Goal: Transaction & Acquisition: Purchase product/service

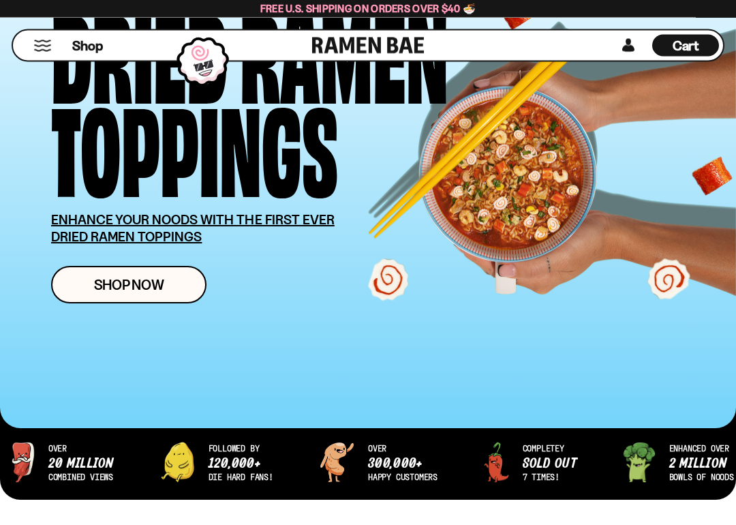
scroll to position [139, 0]
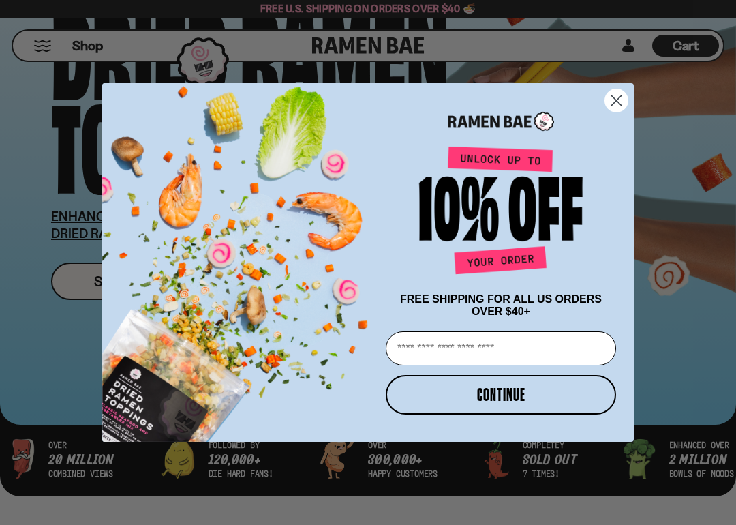
click at [521, 393] on button "CONTINUE" at bounding box center [501, 395] width 230 height 40
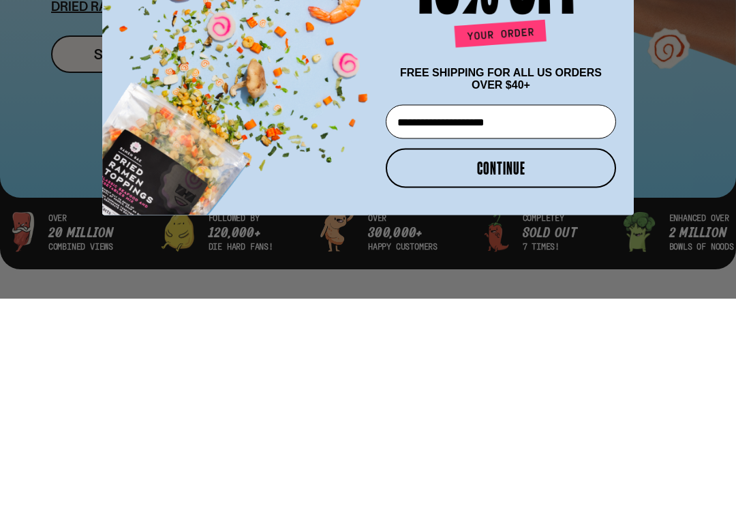
type input "**********"
click at [538, 375] on button "CONTINUE" at bounding box center [501, 395] width 230 height 40
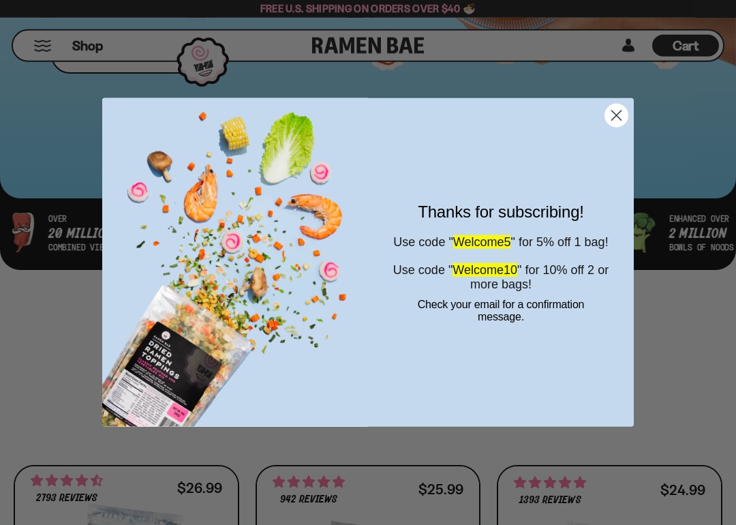
click at [624, 108] on circle "Close dialog" at bounding box center [616, 115] width 22 height 22
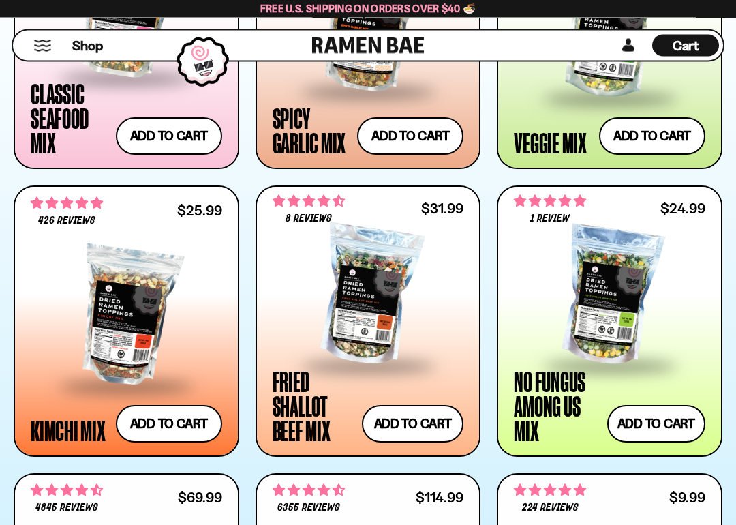
scroll to position [933, 0]
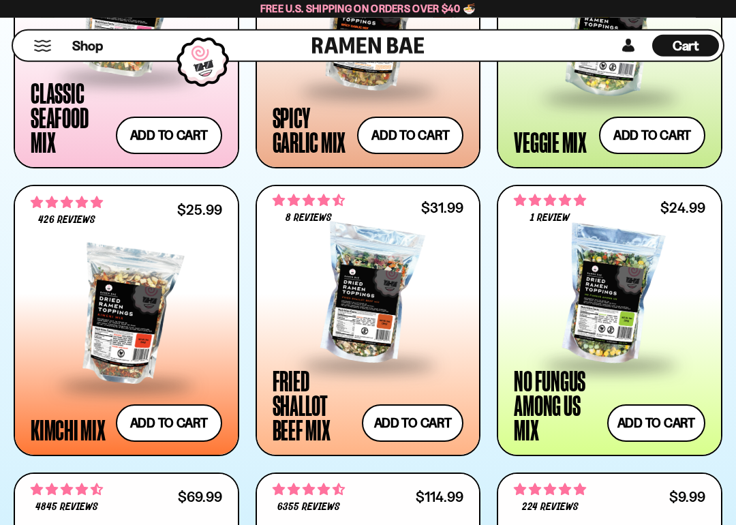
click at [426, 420] on button "Add to cart Add — Regular price $31.99 Regular price Sale price $31.99 Unit pri…" at bounding box center [413, 422] width 102 height 37
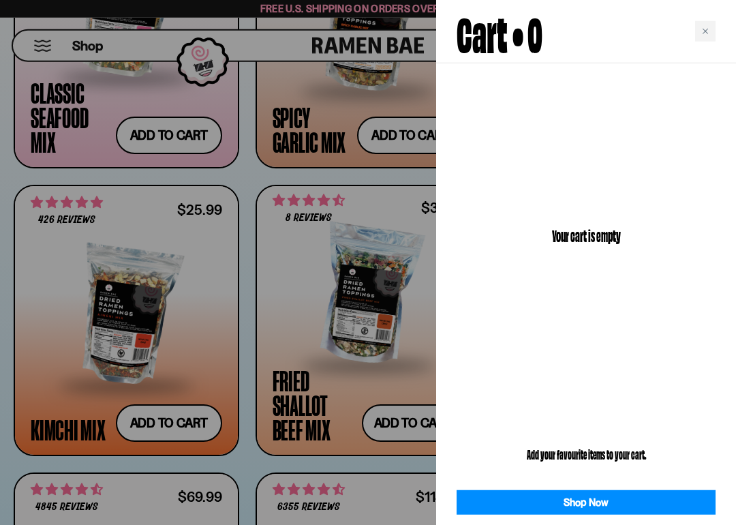
click at [410, 413] on div at bounding box center [368, 262] width 736 height 525
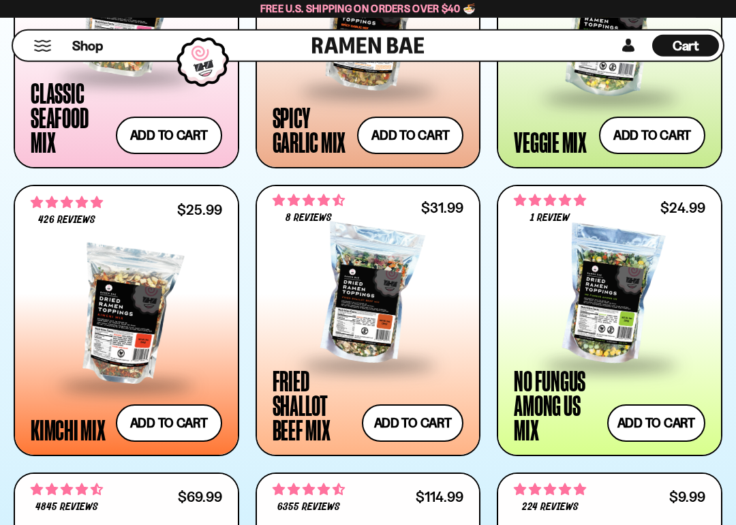
click at [423, 411] on button "Add to cart Add — Regular price $31.99 Regular price Sale price $31.99 Unit pri…" at bounding box center [413, 422] width 102 height 37
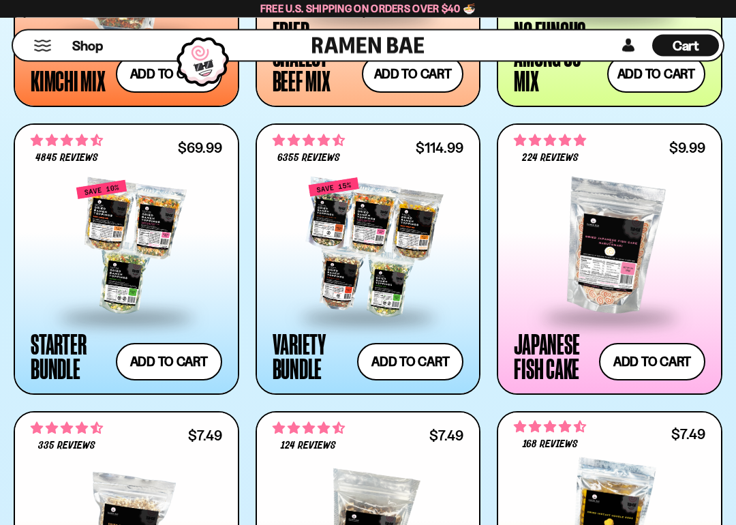
scroll to position [1283, 0]
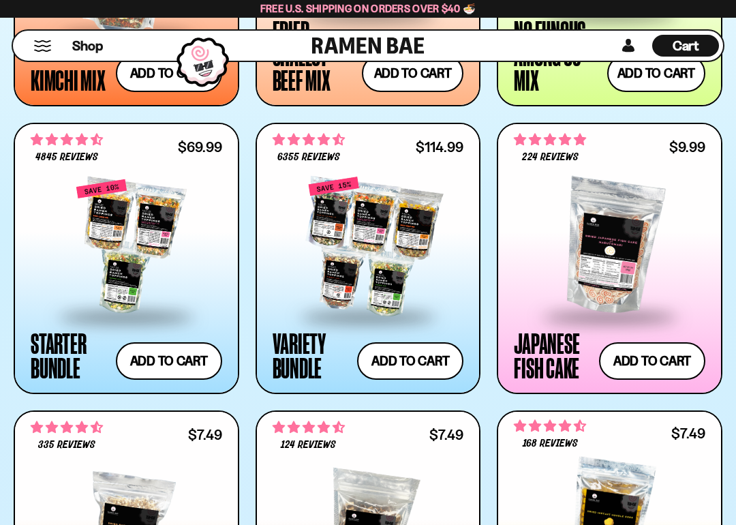
click at [183, 350] on button "Add to cart Add — Regular price $69.99 Regular price $77.97 USD Sale price $69.…" at bounding box center [169, 360] width 106 height 37
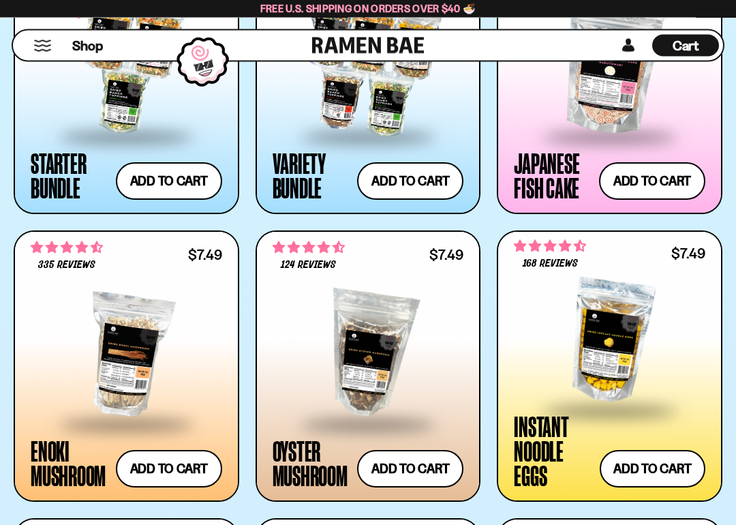
scroll to position [1462, 0]
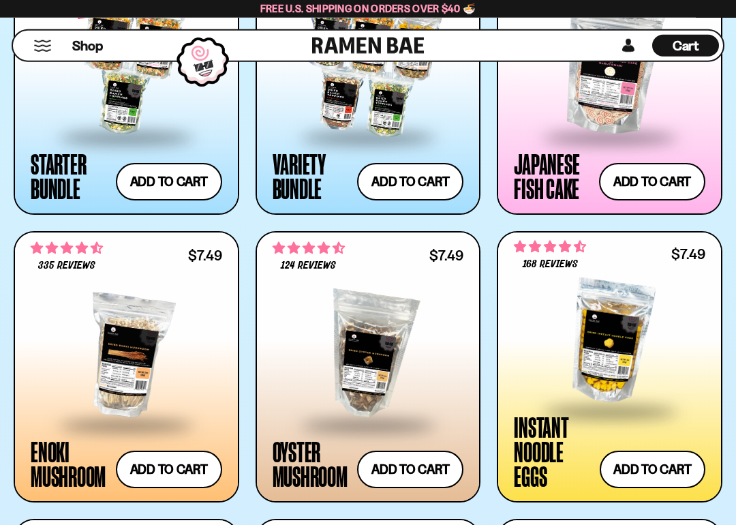
click at [425, 462] on button "Add to cart Add — Regular price $7.49 Regular price Sale price $7.49 Unit price…" at bounding box center [410, 469] width 106 height 37
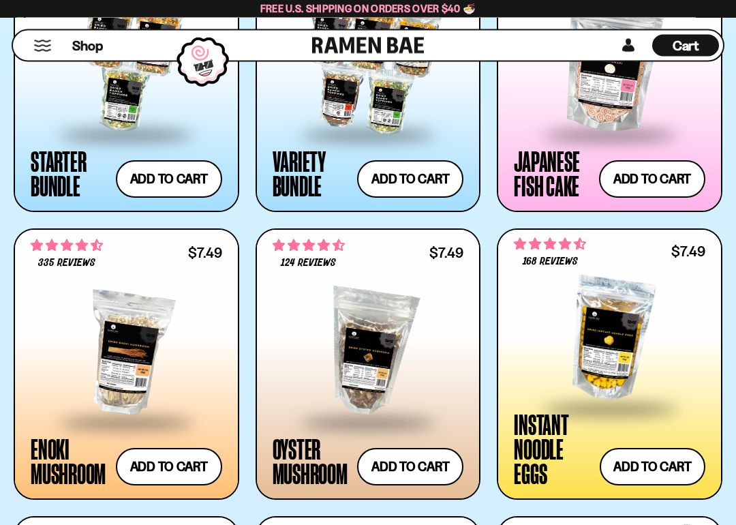
scroll to position [1465, 0]
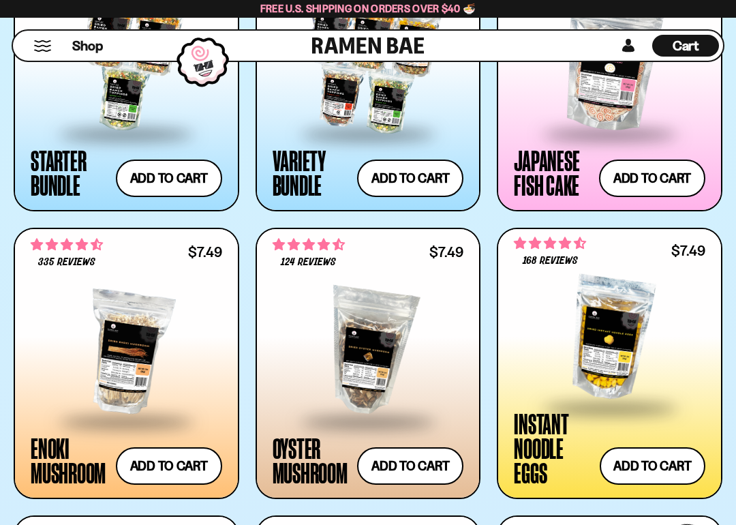
click at [689, 42] on span "Cart" at bounding box center [686, 45] width 27 height 16
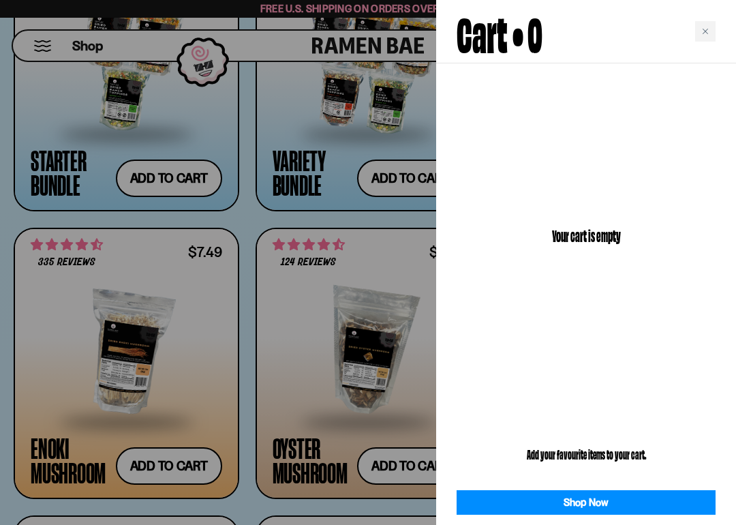
click at [612, 464] on link "Shop Now" at bounding box center [586, 502] width 259 height 25
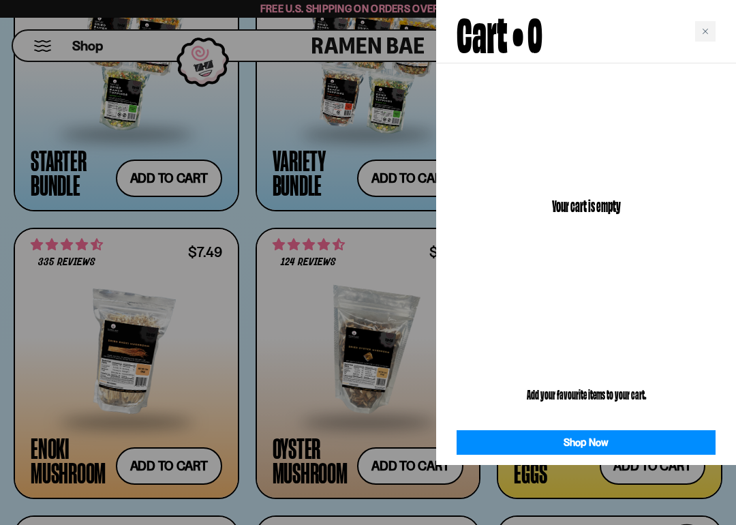
click at [355, 311] on div at bounding box center [368, 262] width 736 height 525
